Goal: Task Accomplishment & Management: Use online tool/utility

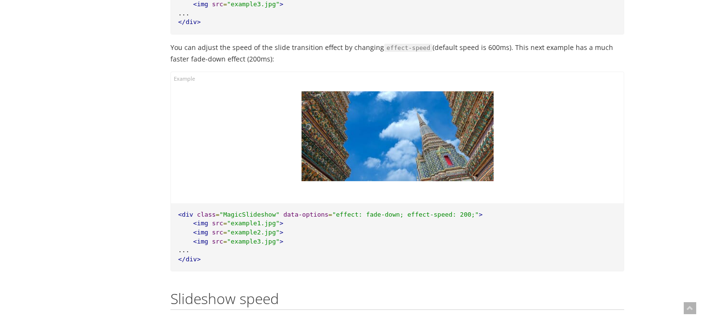
scroll to position [2352, 0]
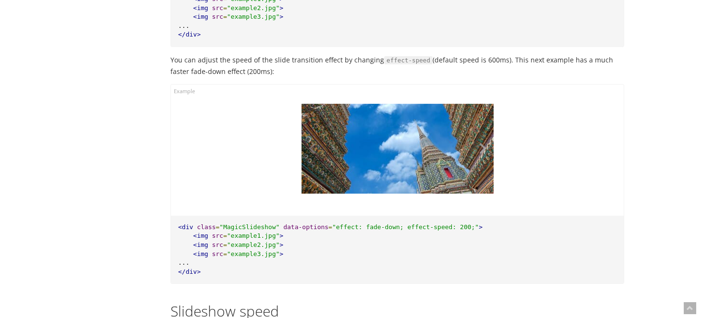
click at [483, 132] on button at bounding box center [479, 149] width 29 height 90
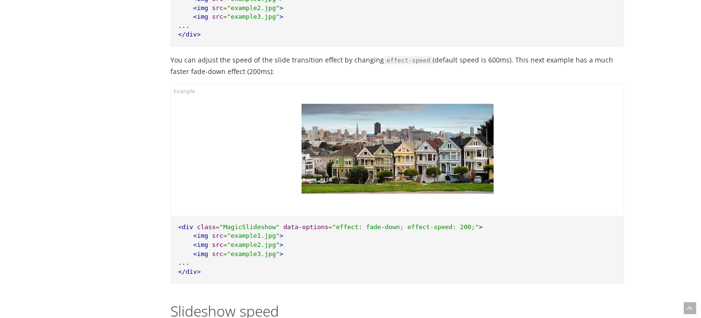
click at [483, 132] on button at bounding box center [479, 149] width 29 height 90
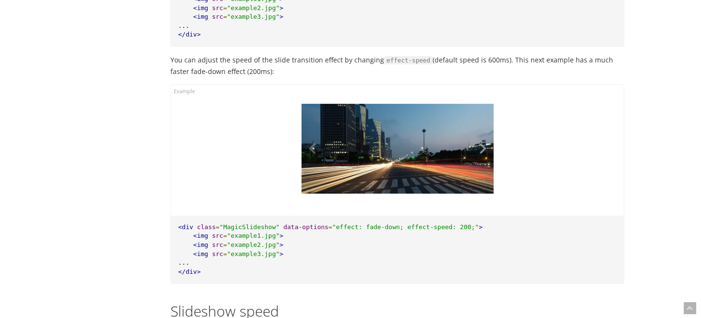
click at [483, 132] on button at bounding box center [479, 149] width 29 height 90
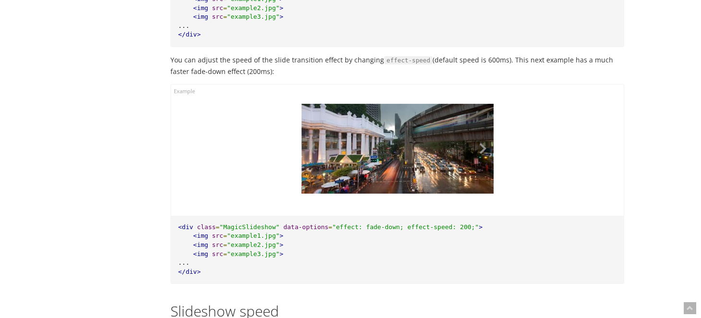
click at [483, 132] on button at bounding box center [479, 149] width 29 height 90
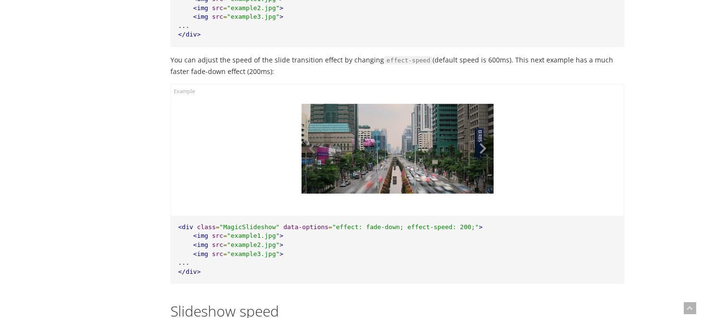
click at [483, 132] on button at bounding box center [479, 149] width 29 height 90
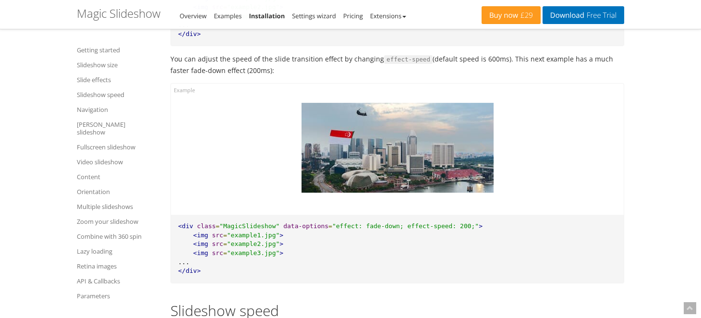
click at [483, 130] on button at bounding box center [479, 148] width 29 height 90
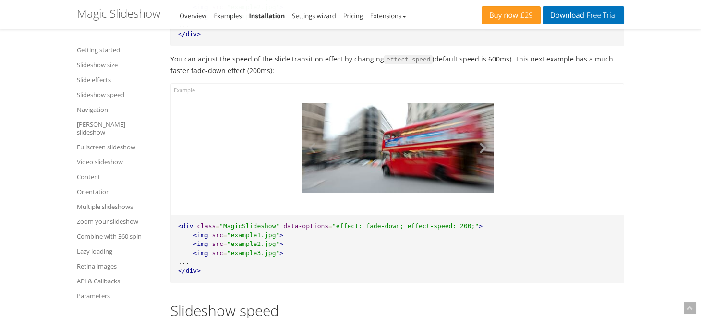
click at [483, 130] on button at bounding box center [479, 148] width 29 height 90
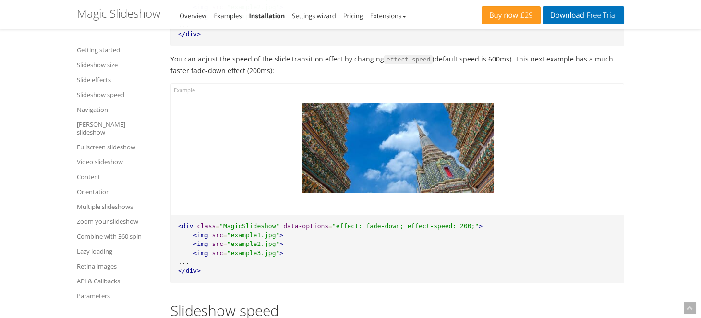
click at [483, 130] on button at bounding box center [479, 148] width 29 height 90
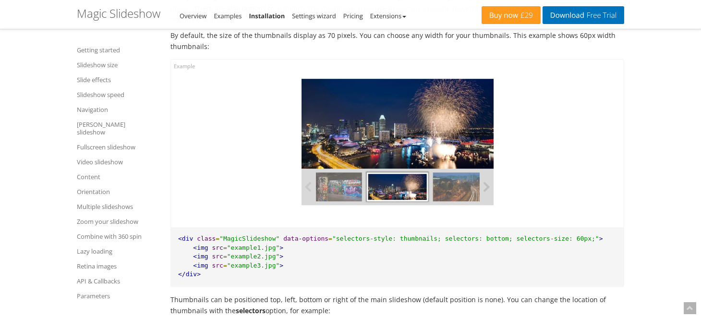
scroll to position [3360, 0]
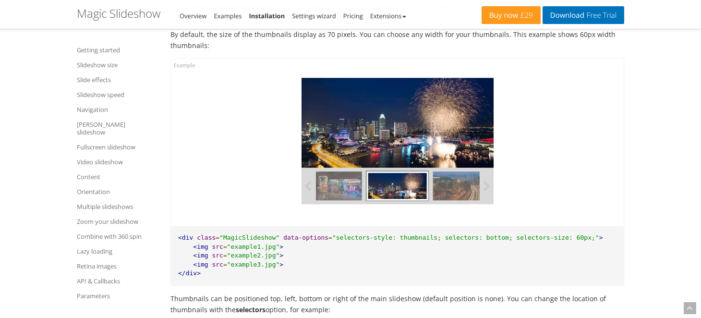
click at [453, 171] on img at bounding box center [463, 185] width 61 height 29
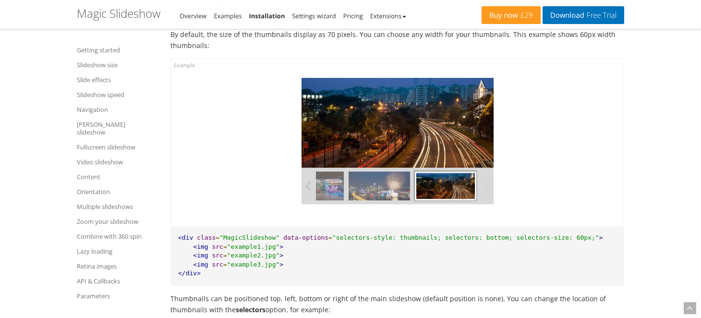
click at [381, 171] on img at bounding box center [379, 185] width 61 height 29
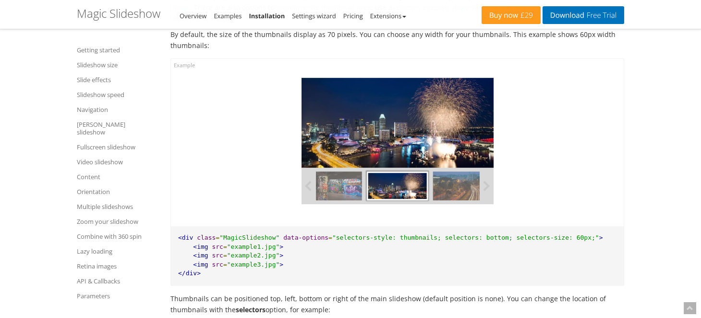
click at [321, 171] on img at bounding box center [330, 185] width 61 height 29
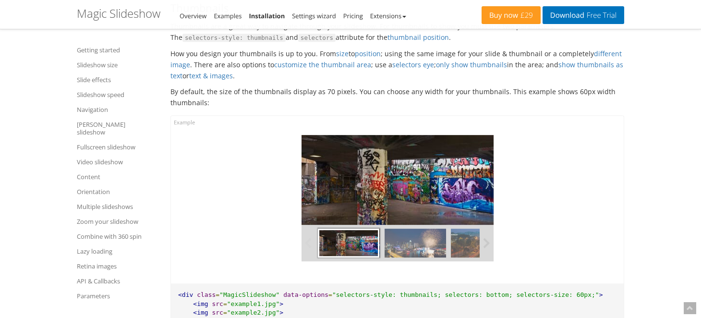
scroll to position [3264, 0]
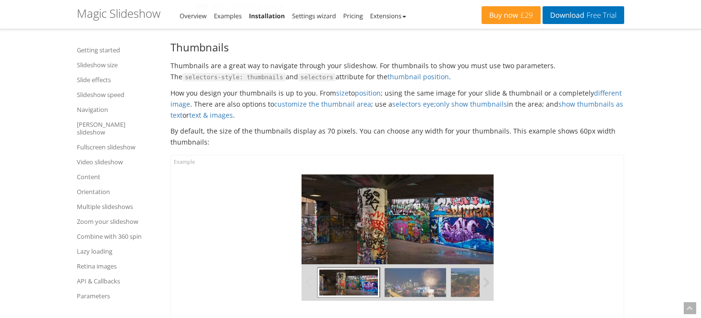
click at [422, 269] on img at bounding box center [415, 282] width 61 height 29
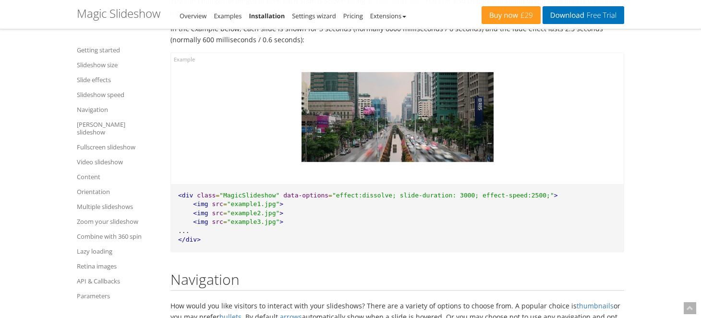
scroll to position [2688, 0]
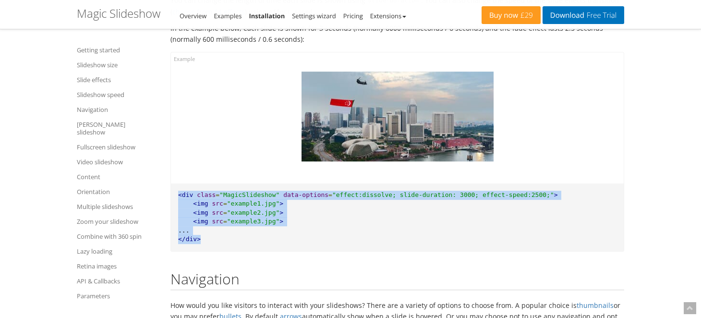
drag, startPoint x: 208, startPoint y: 223, endPoint x: 163, endPoint y: 183, distance: 59.8
copy pre "<div class = "MagicSlideshow" data-options = "effect:dissolve; slide-duration: …"
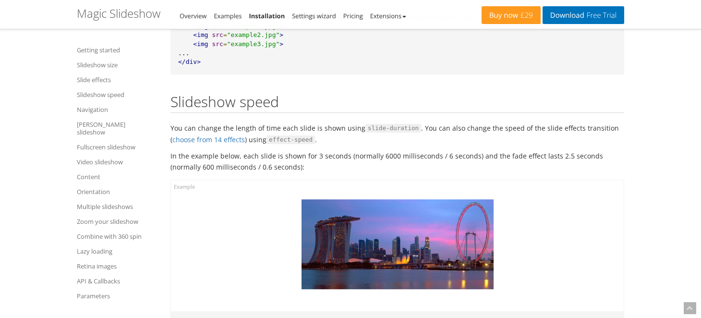
scroll to position [2640, 0]
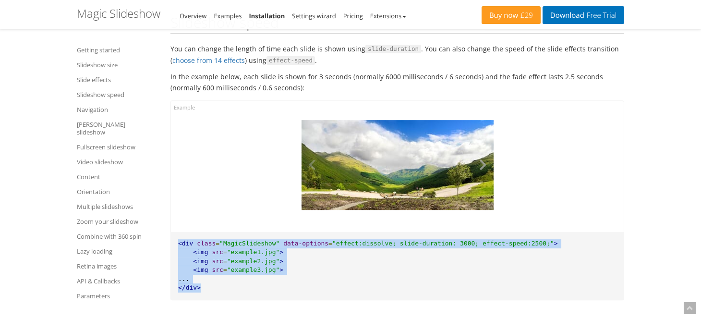
click at [481, 150] on button at bounding box center [479, 165] width 29 height 90
